Goal: Find specific page/section: Find specific page/section

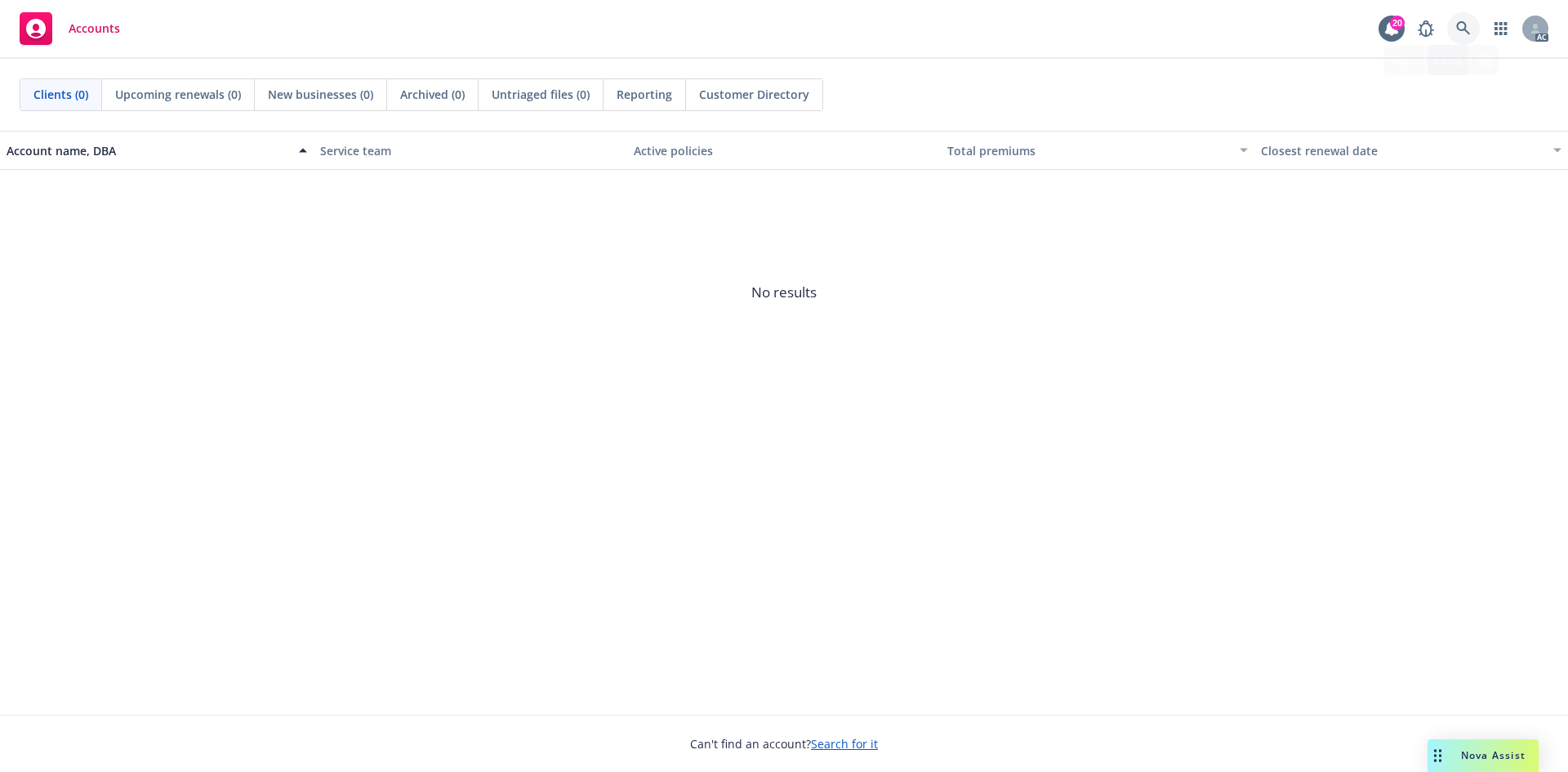
click at [1478, 32] on link at bounding box center [1464, 28] width 32 height 32
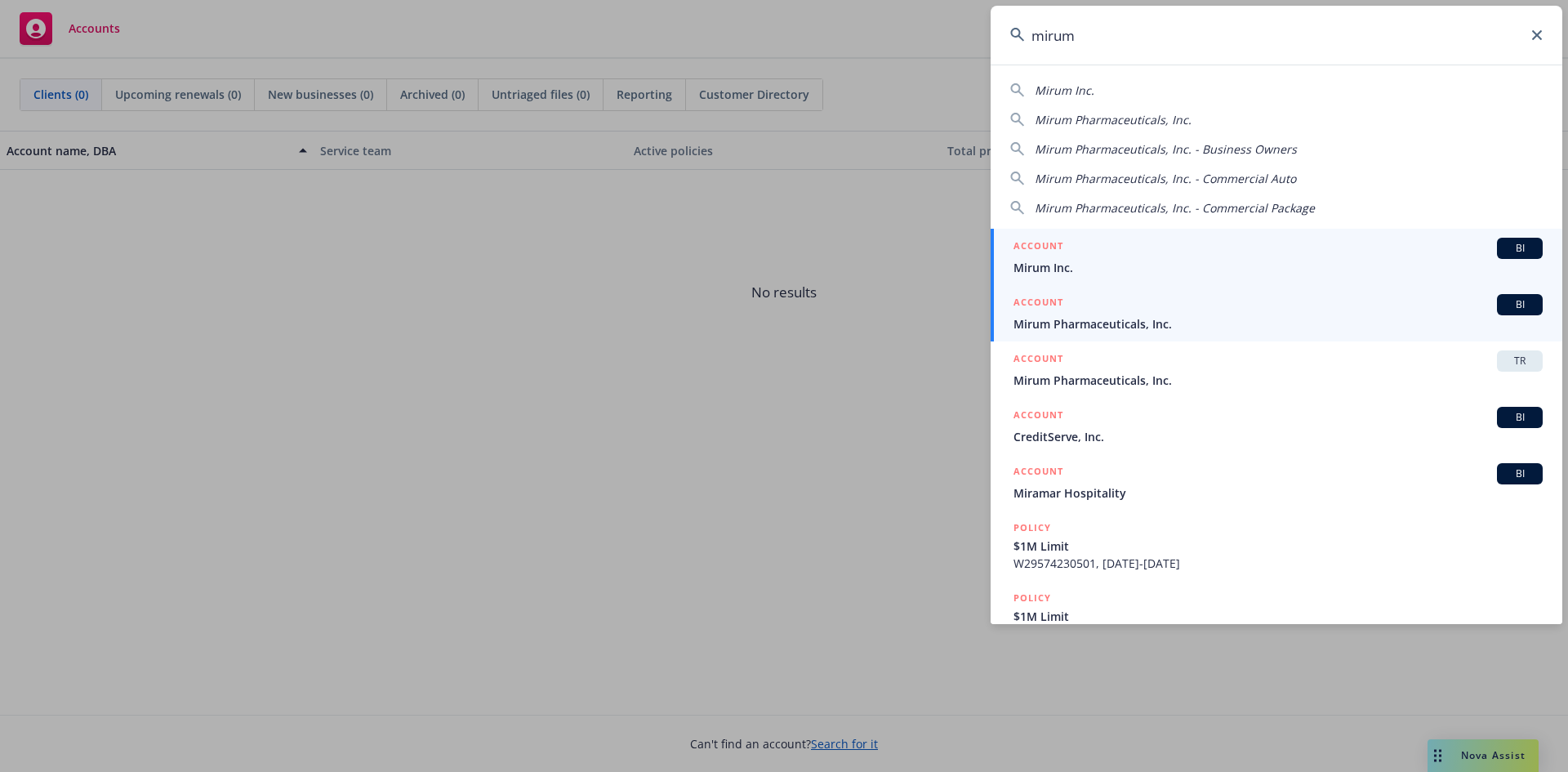
type input "mirum"
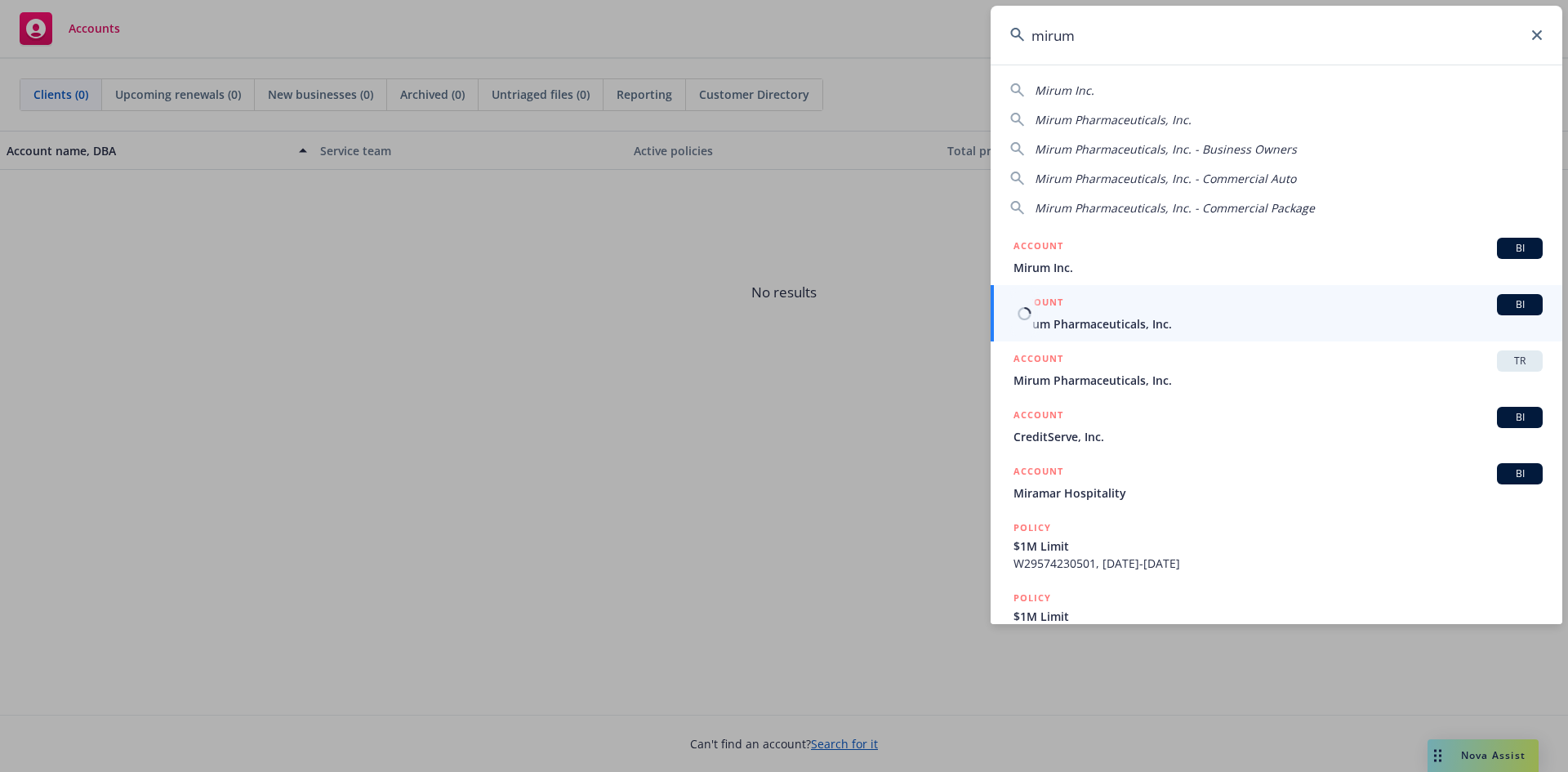
click at [1155, 315] on div "ACCOUNT BI" at bounding box center [1278, 304] width 529 height 21
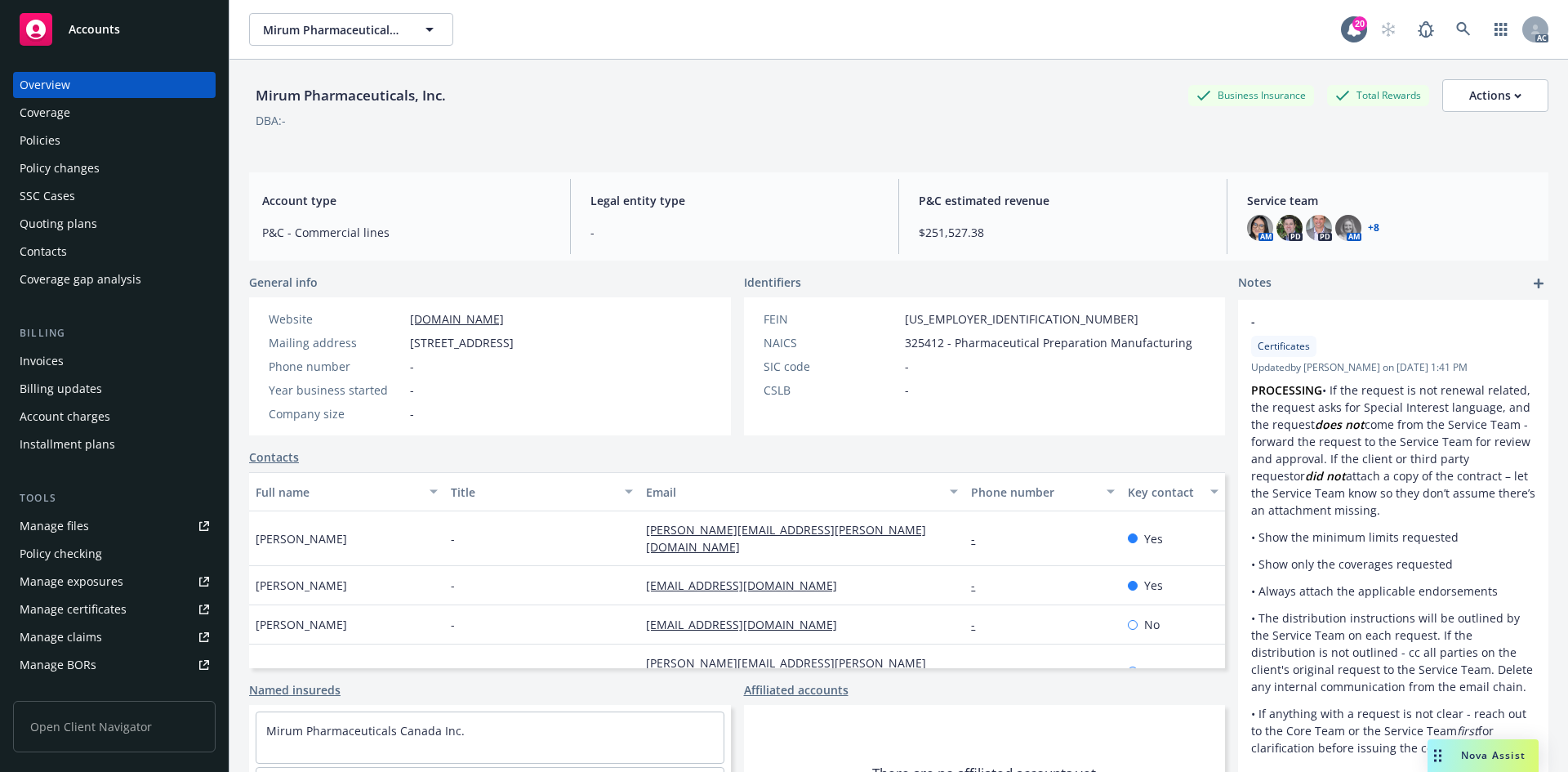
click at [84, 359] on div "Invoices" at bounding box center [114, 361] width 189 height 26
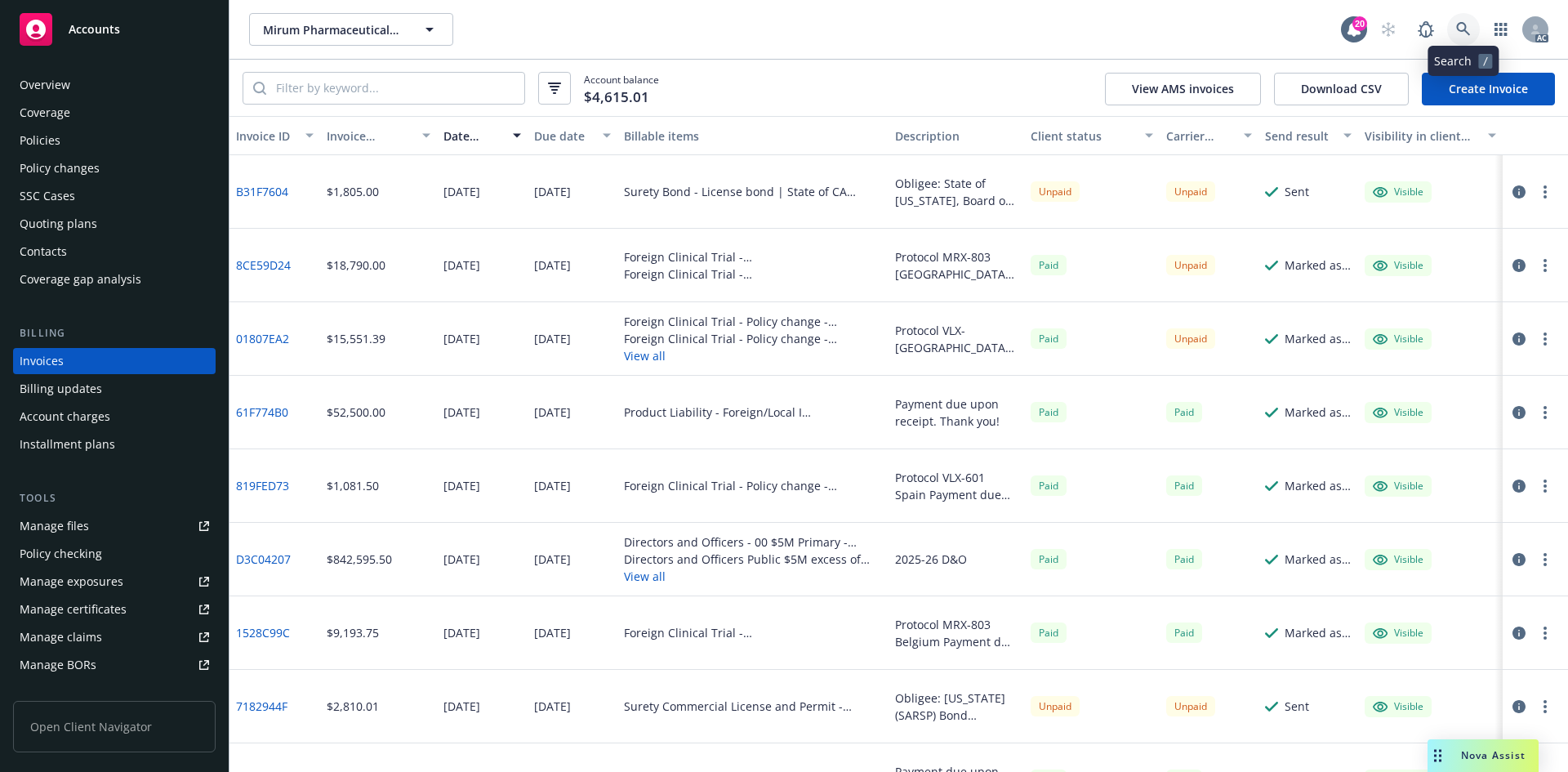
click at [1457, 24] on icon at bounding box center [1463, 29] width 14 height 14
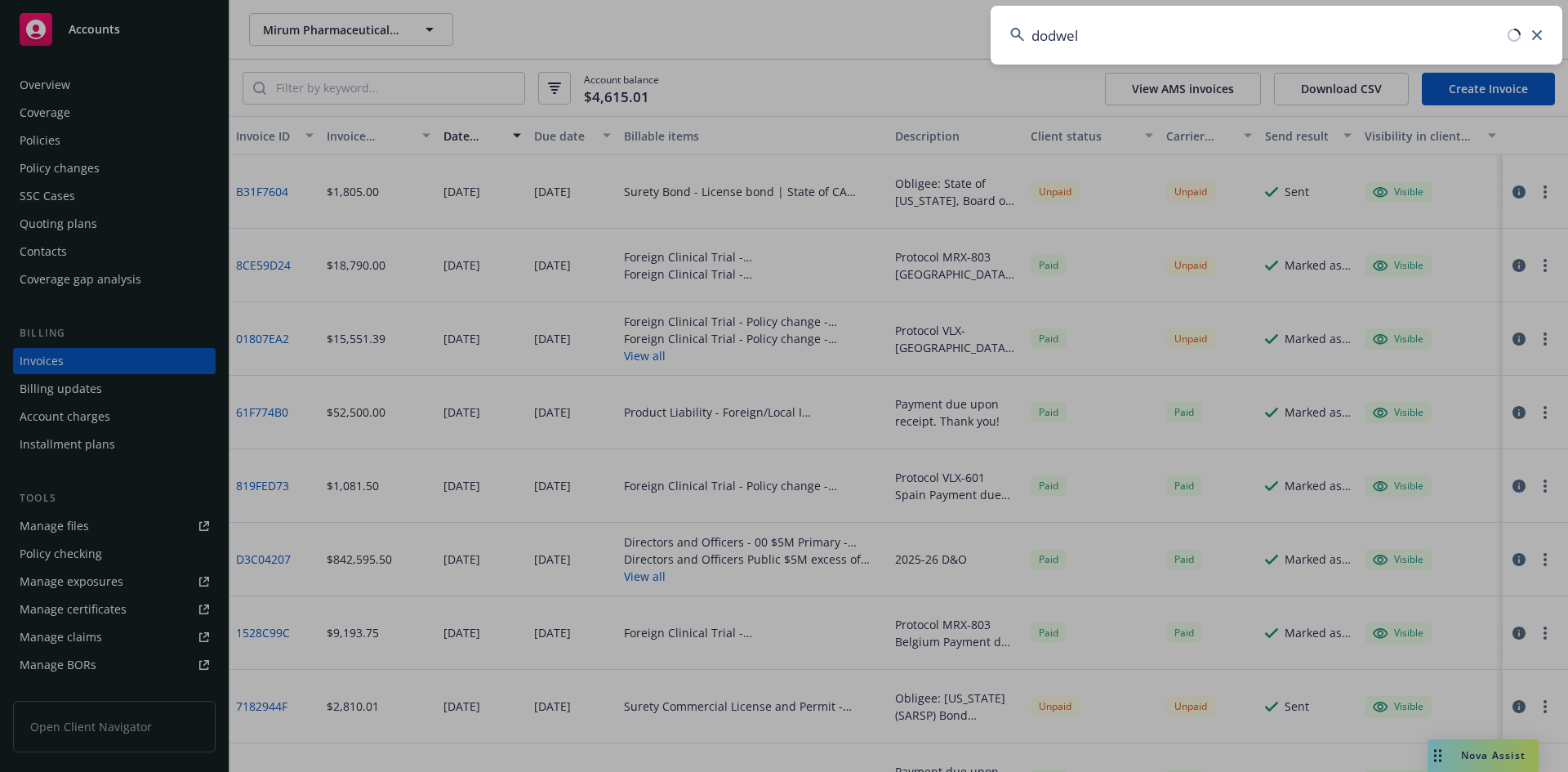
type input "dodwell"
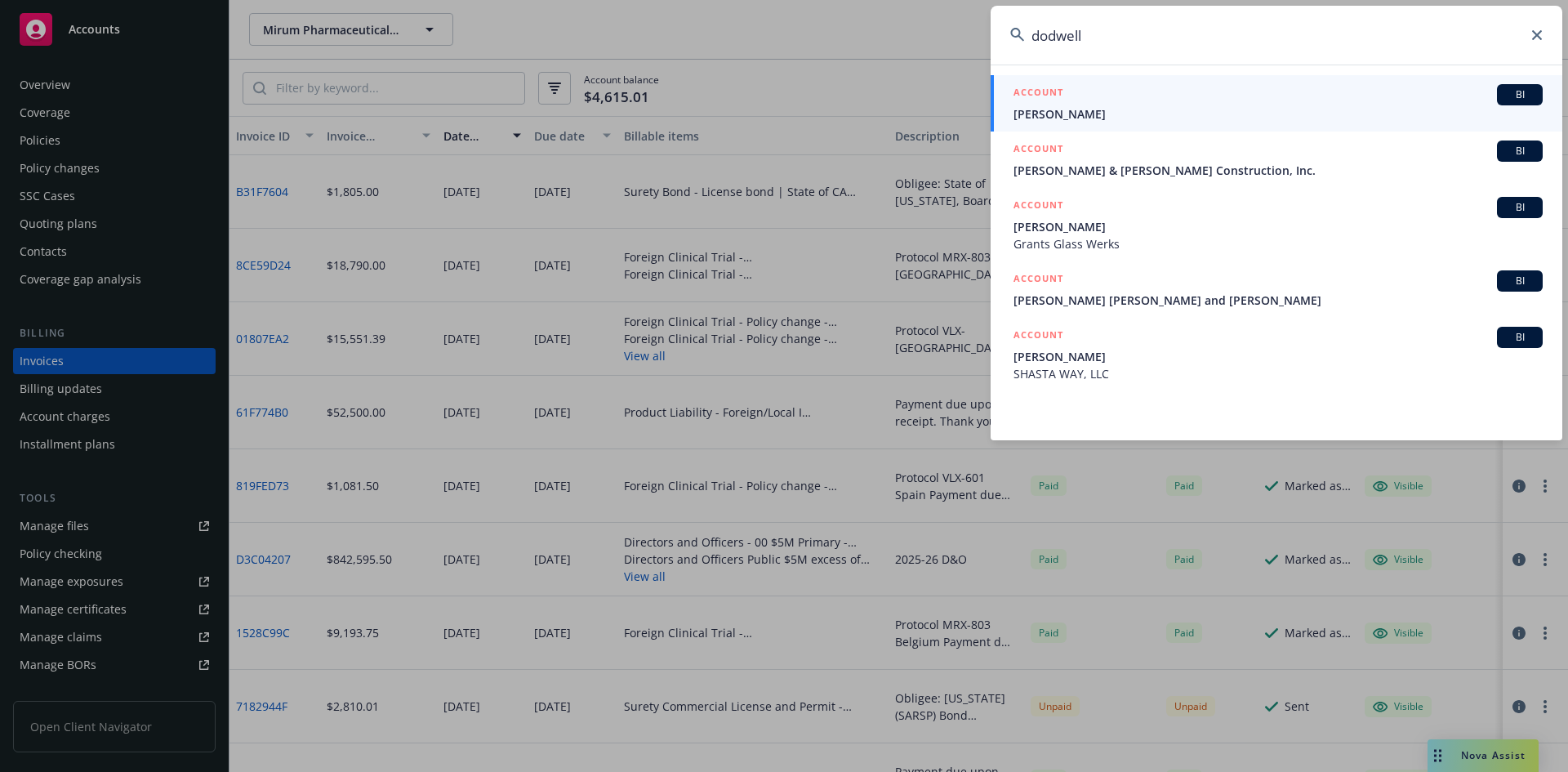
click at [1162, 35] on input "dodwell" at bounding box center [1276, 35] width 572 height 59
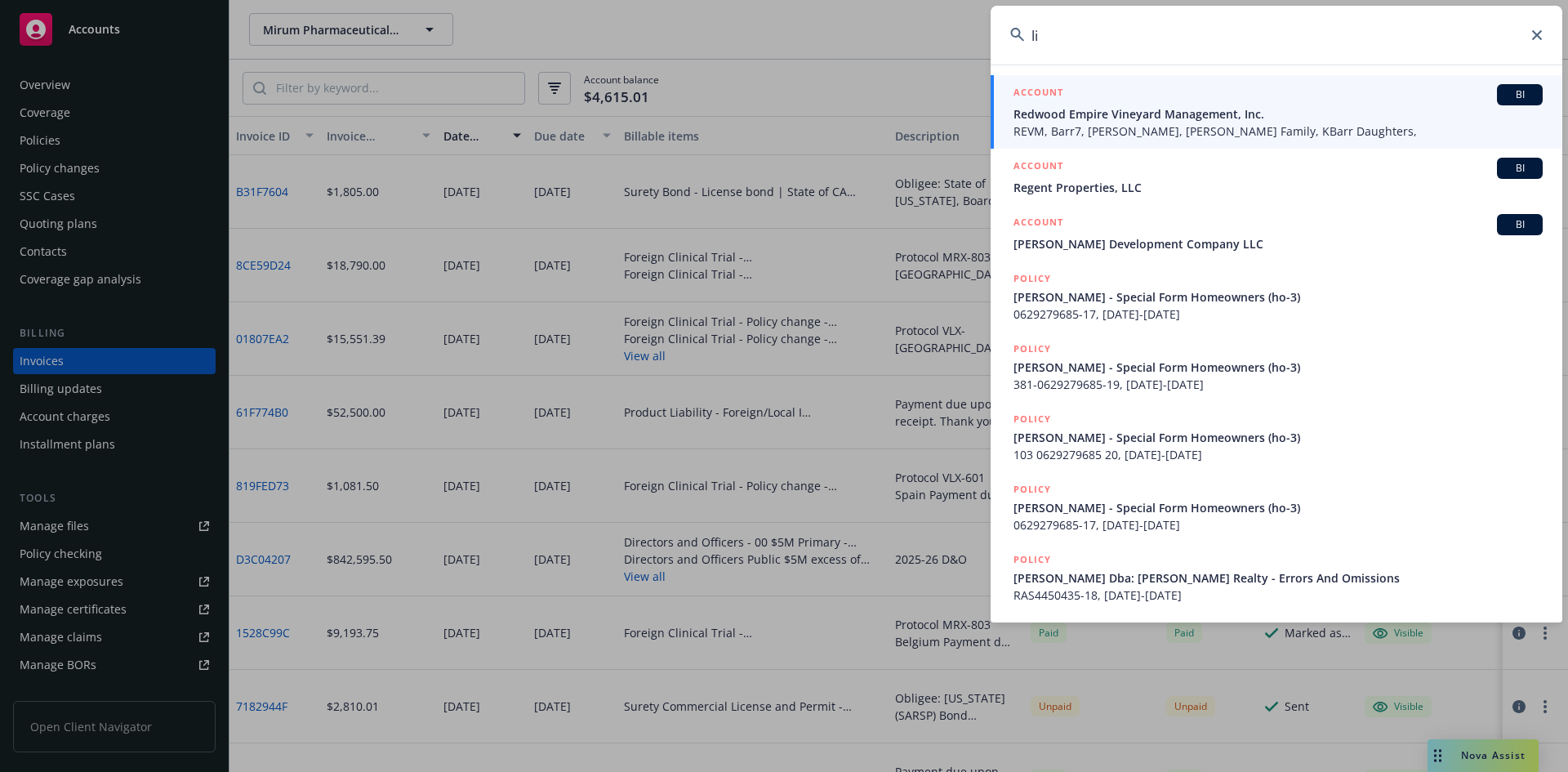
type input "l"
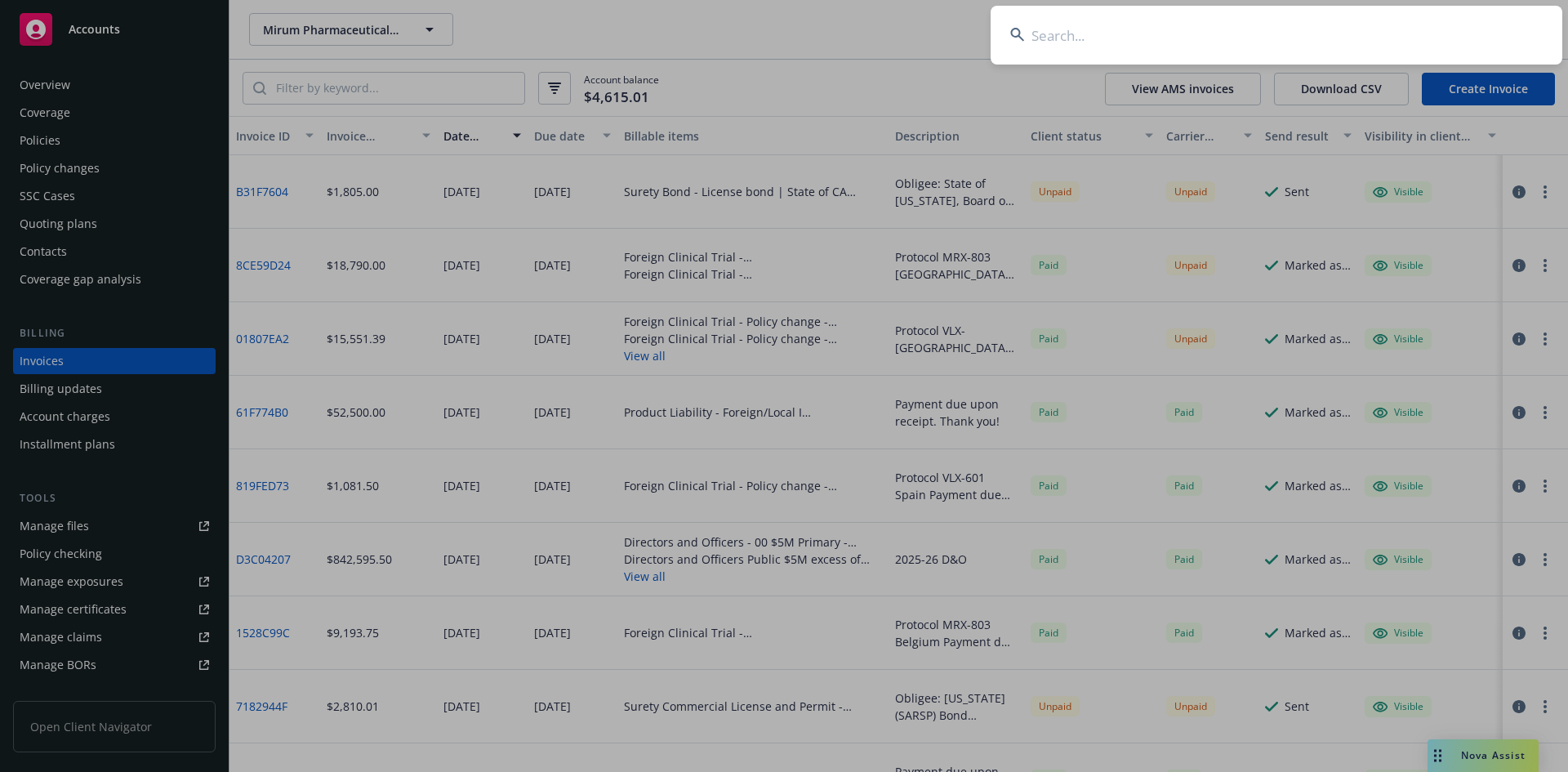
click at [1105, 38] on input at bounding box center [1276, 35] width 572 height 59
paste input "VCADIC775904"
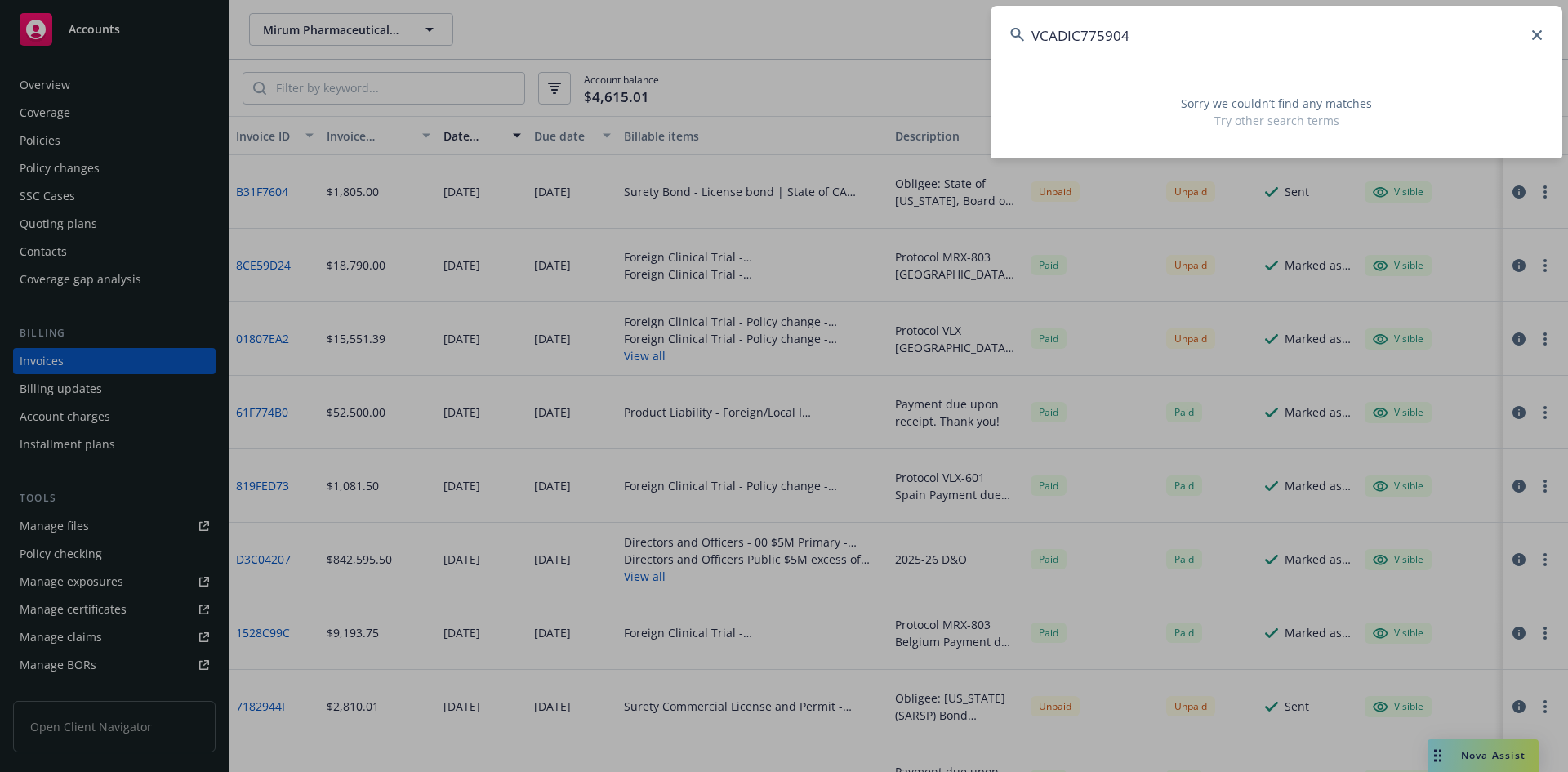
click at [1049, 30] on input "VCADIC775904" at bounding box center [1276, 35] width 572 height 59
click at [1153, 32] on input "VCADIC775904" at bounding box center [1276, 35] width 572 height 59
type input "VCADIC775904"
drag, startPoint x: 1112, startPoint y: 60, endPoint x: 1117, endPoint y: 53, distance: 8.6
click at [1112, 56] on input "VCADIC775904" at bounding box center [1276, 35] width 572 height 59
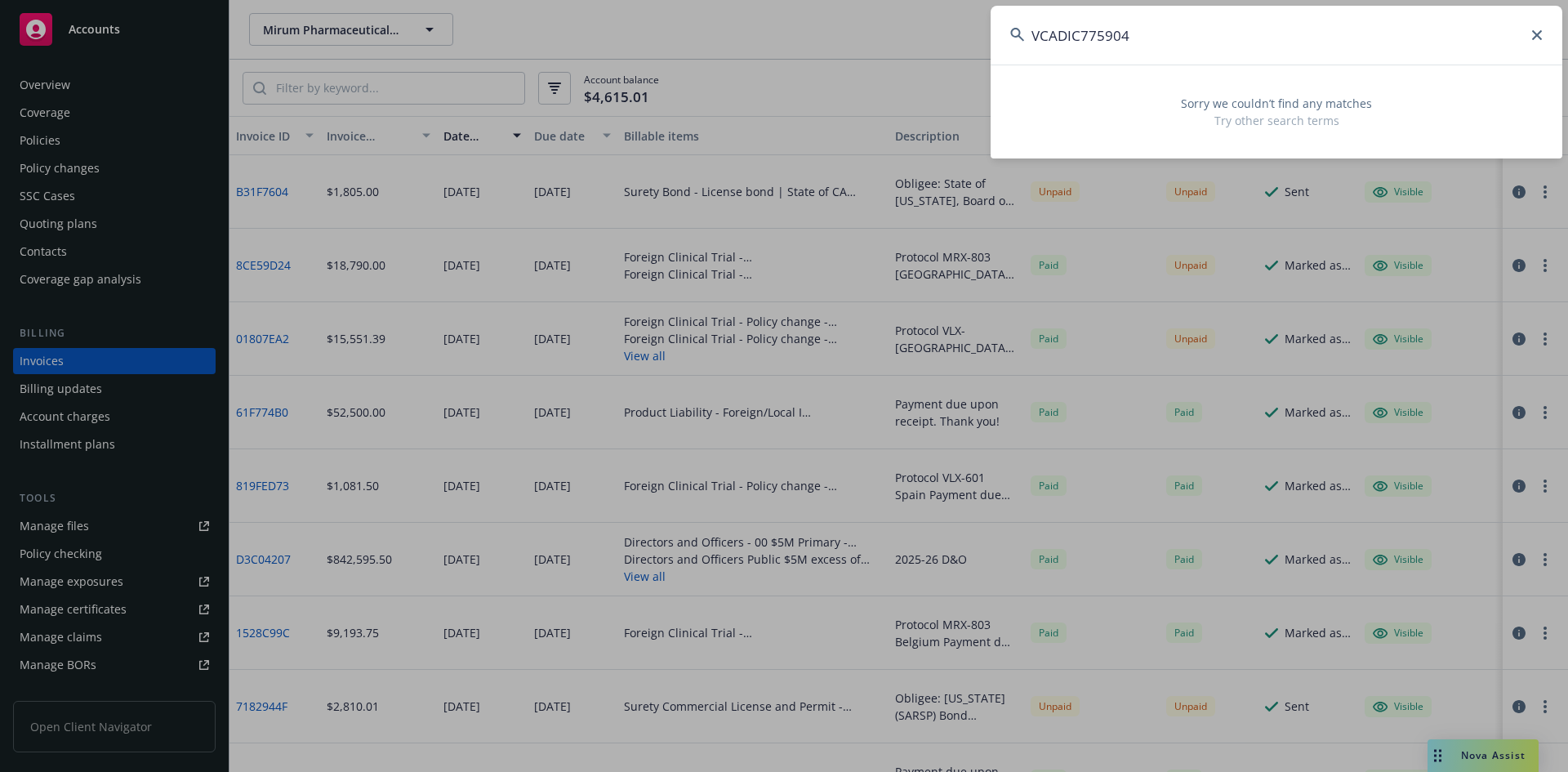
click at [1128, 44] on input "VCADIC775904" at bounding box center [1276, 35] width 572 height 59
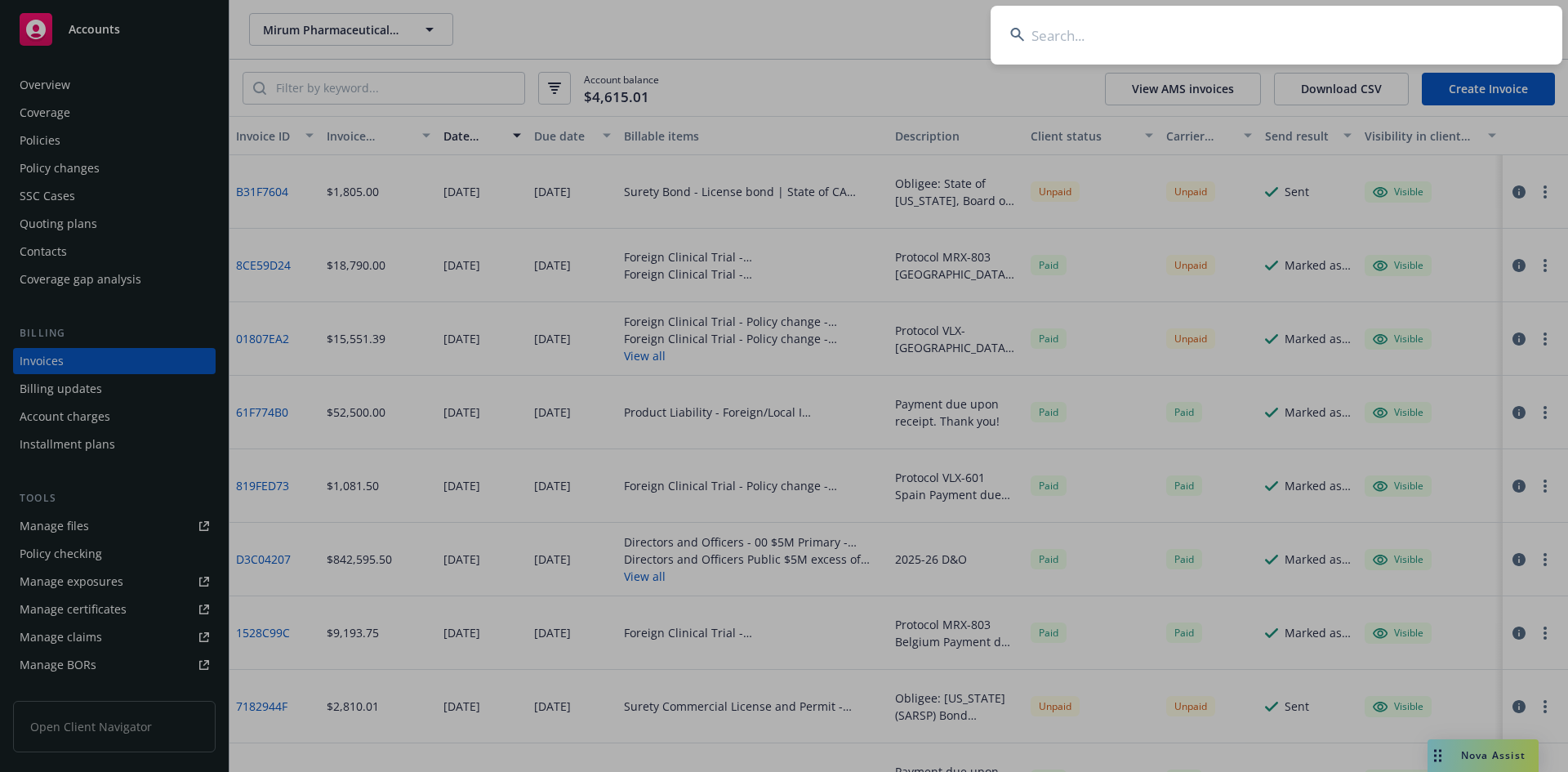
paste input "EZ400056771"
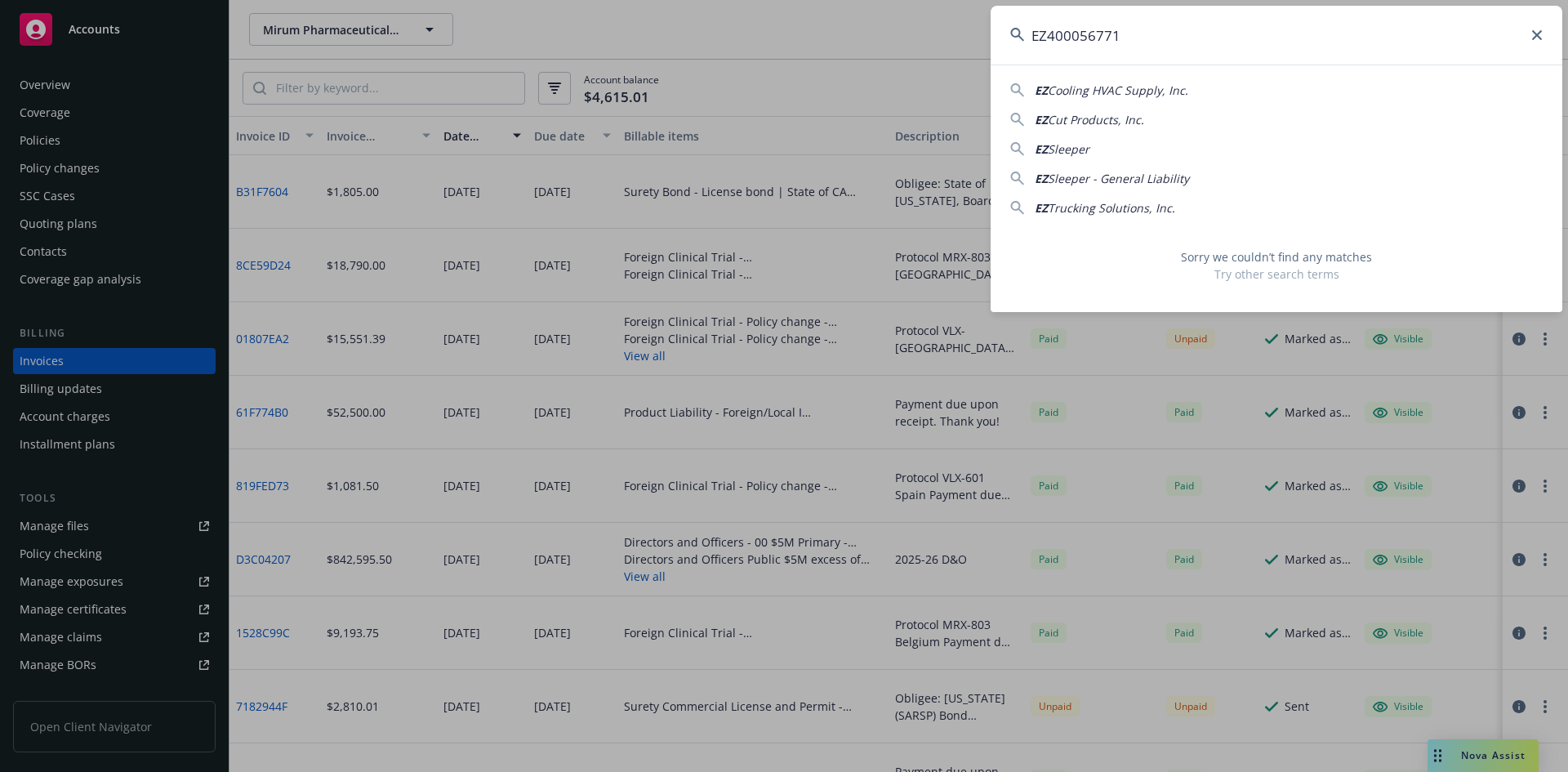
type input "EZ400056771"
click at [1283, 34] on input "EZ400056771" at bounding box center [1276, 35] width 572 height 59
click at [1282, 34] on input "EZ400056771" at bounding box center [1276, 35] width 572 height 59
drag, startPoint x: 1243, startPoint y: 32, endPoint x: 1248, endPoint y: 21, distance: 12.1
click at [1248, 21] on input "EZ400056771" at bounding box center [1276, 35] width 572 height 59
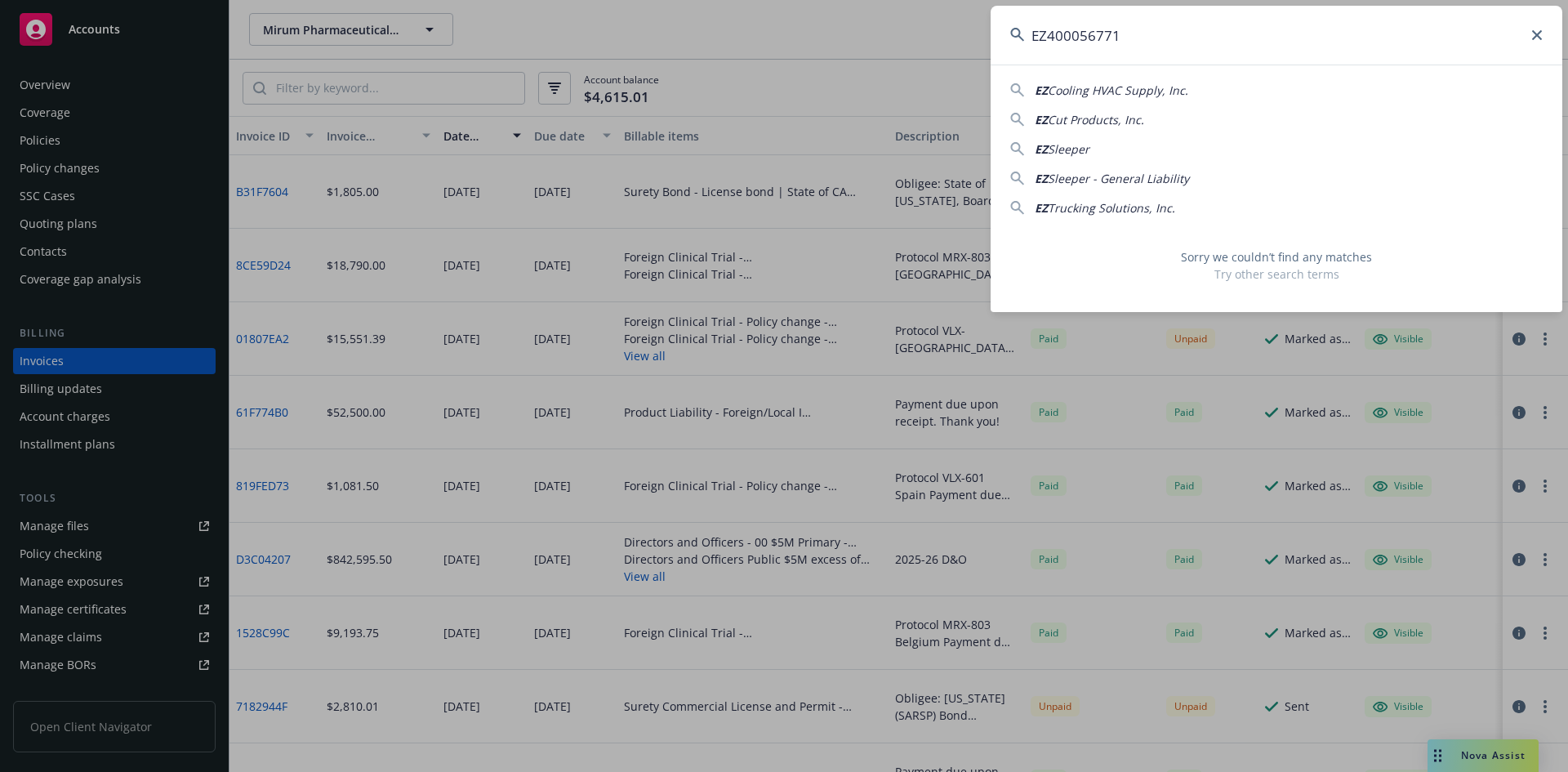
click at [1248, 22] on input "EZ400056771" at bounding box center [1276, 35] width 572 height 59
click at [1248, 25] on input "EZ400056771" at bounding box center [1276, 35] width 572 height 59
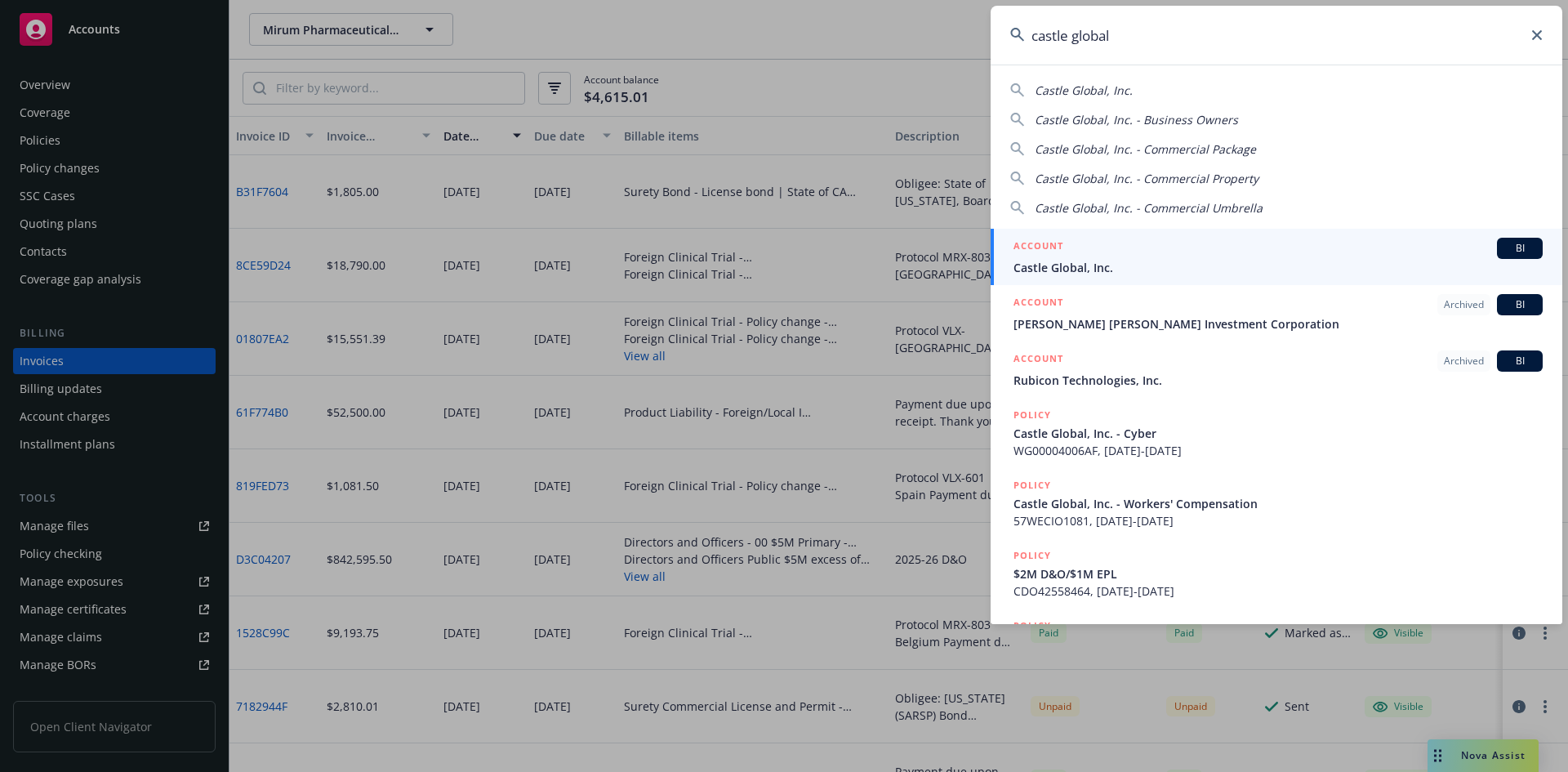
type input "castle global"
click at [1128, 258] on div "ACCOUNT BI" at bounding box center [1278, 248] width 529 height 21
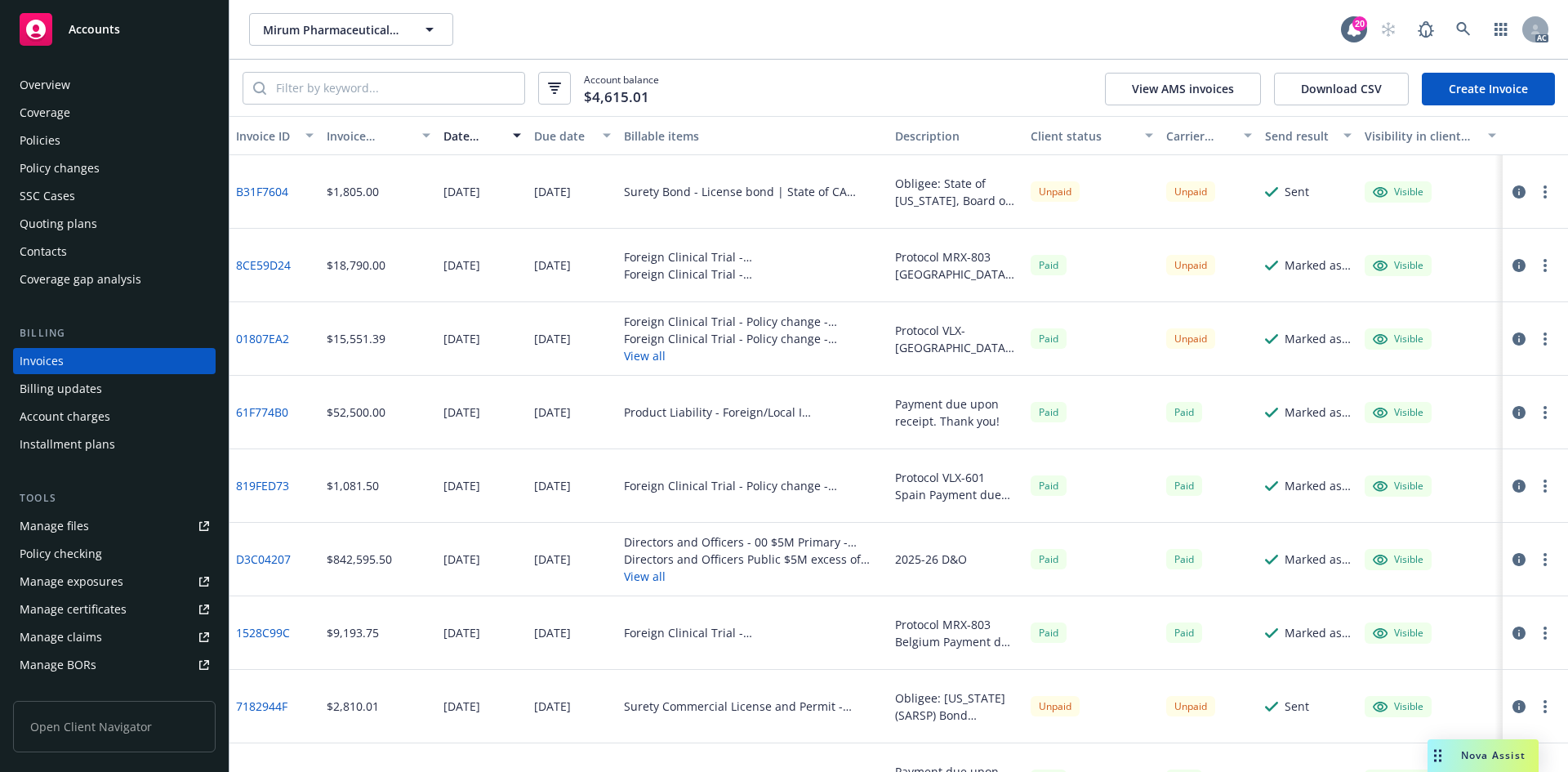
click at [109, 357] on div "Invoices" at bounding box center [114, 361] width 189 height 26
click at [1458, 26] on icon at bounding box center [1463, 29] width 14 height 14
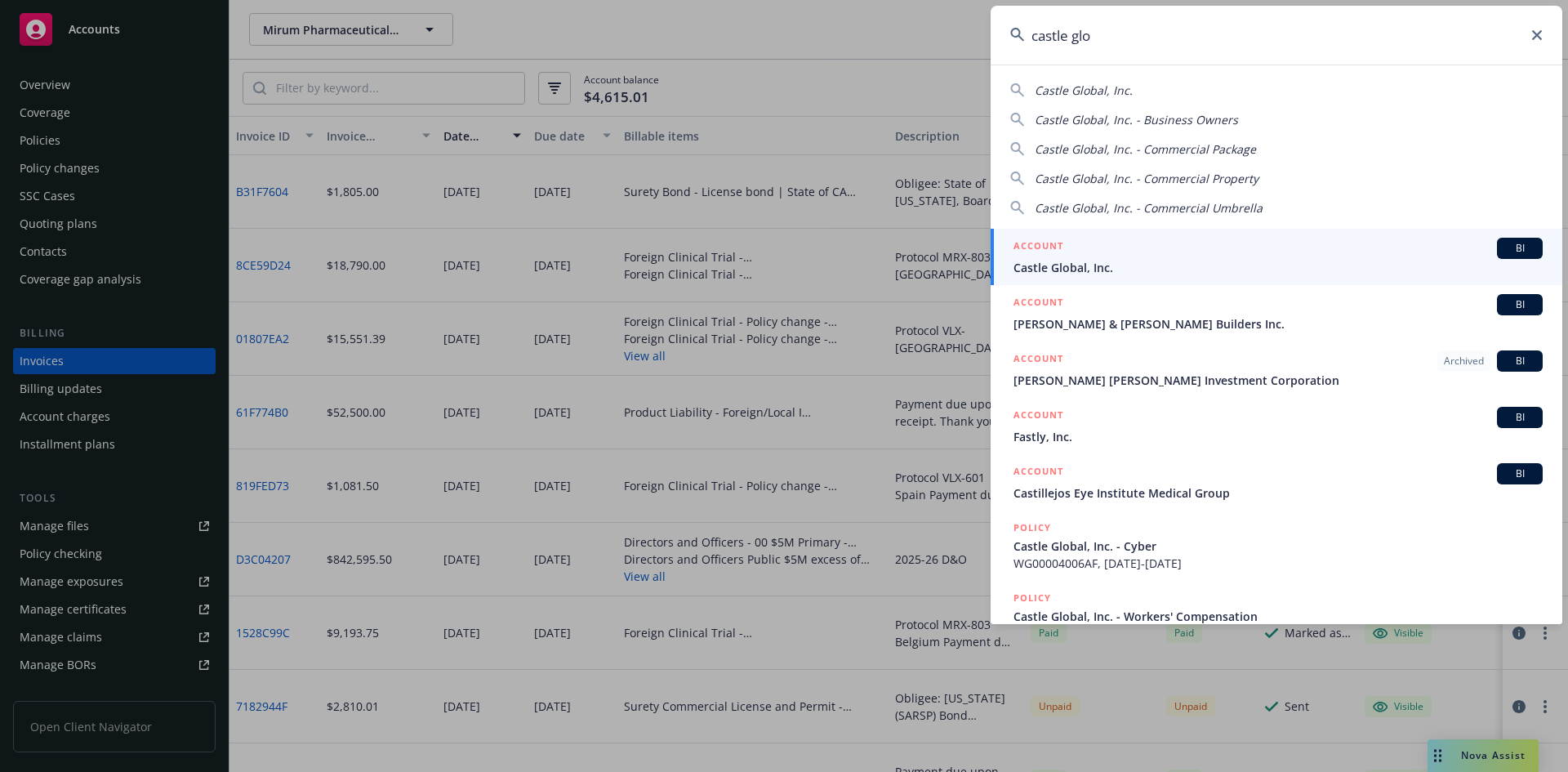
type input "castle glo"
click at [1132, 255] on div "ACCOUNT BI" at bounding box center [1278, 248] width 529 height 21
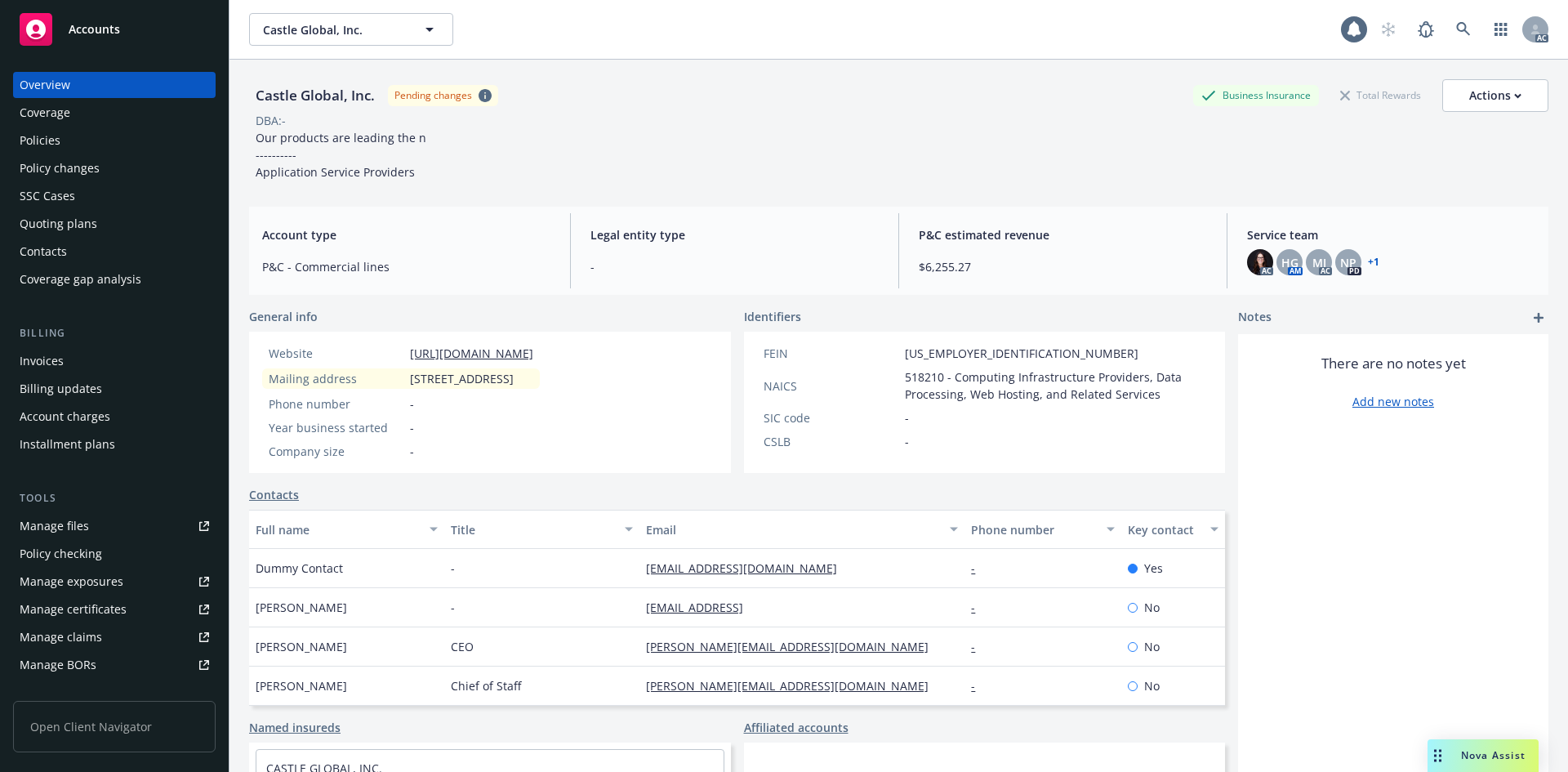
click at [91, 360] on div "Invoices" at bounding box center [114, 361] width 189 height 26
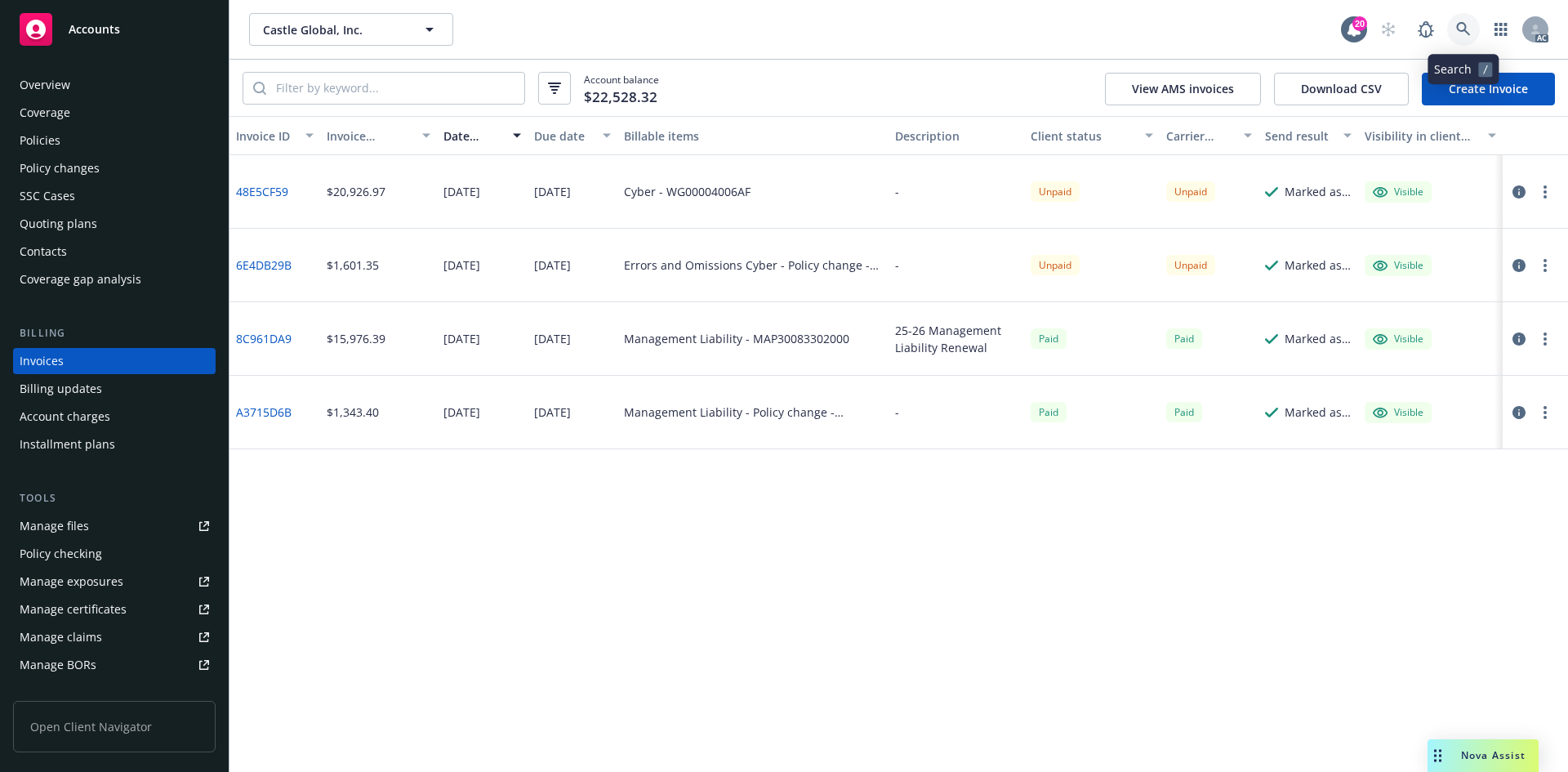
click at [1461, 36] on link at bounding box center [1464, 29] width 32 height 32
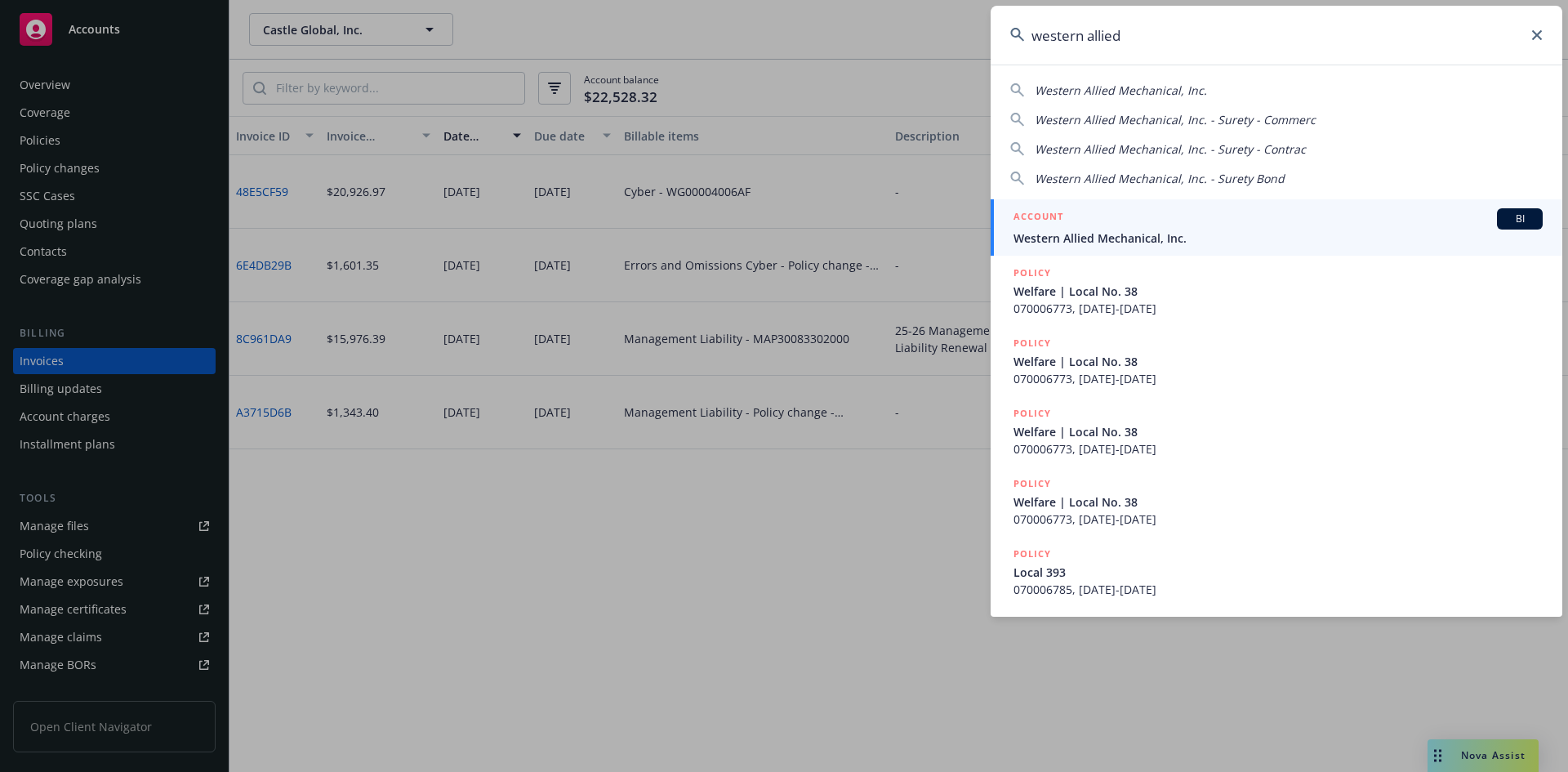
type input "western allied"
click at [1131, 234] on span "Western Allied Mechanical, Inc." at bounding box center [1278, 238] width 529 height 17
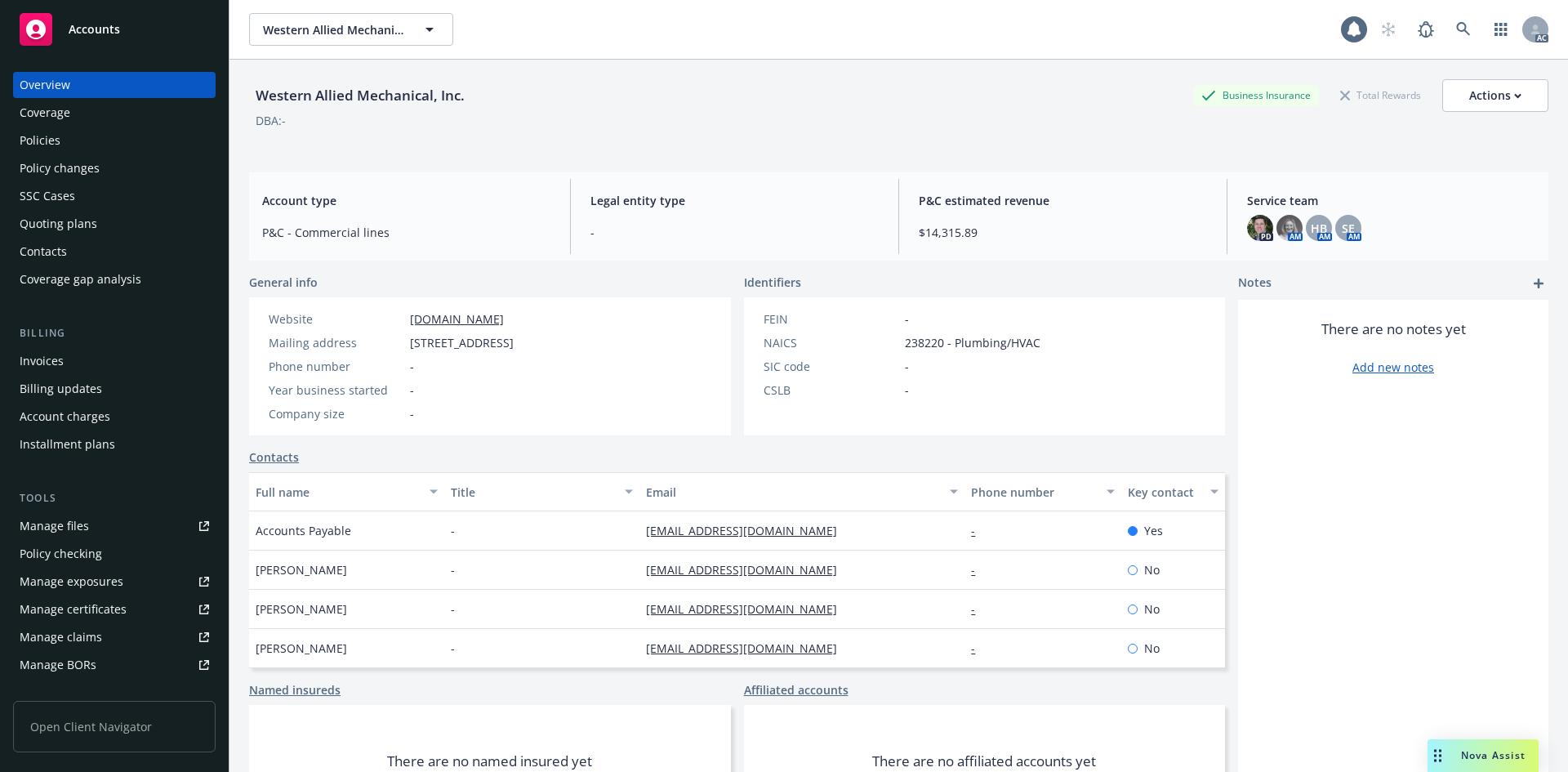
click at [150, 344] on div "Billing Invoices Billing updates Account charges Installment plans" at bounding box center [114, 391] width 203 height 132
click at [141, 363] on div "Invoices" at bounding box center [114, 361] width 189 height 26
